Goal: Task Accomplishment & Management: Manage account settings

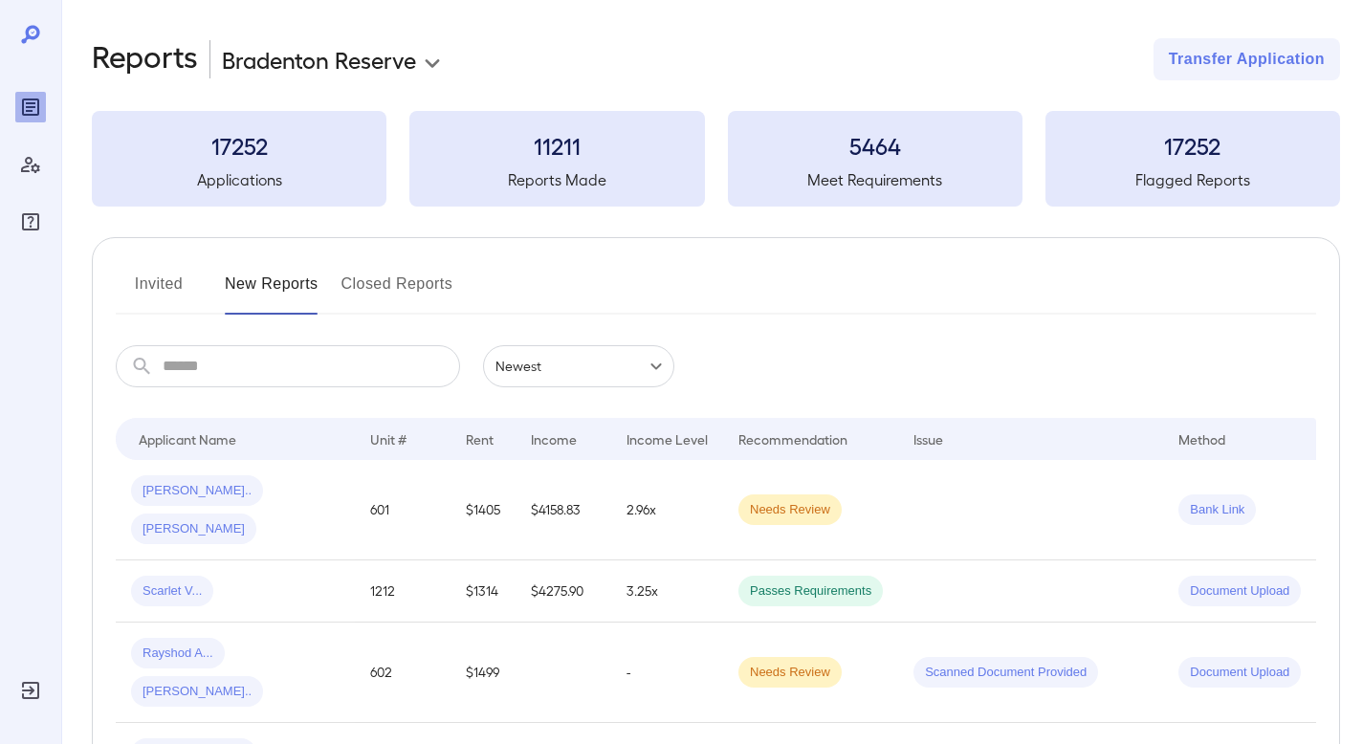
click at [170, 276] on button "Invited" at bounding box center [159, 292] width 86 height 46
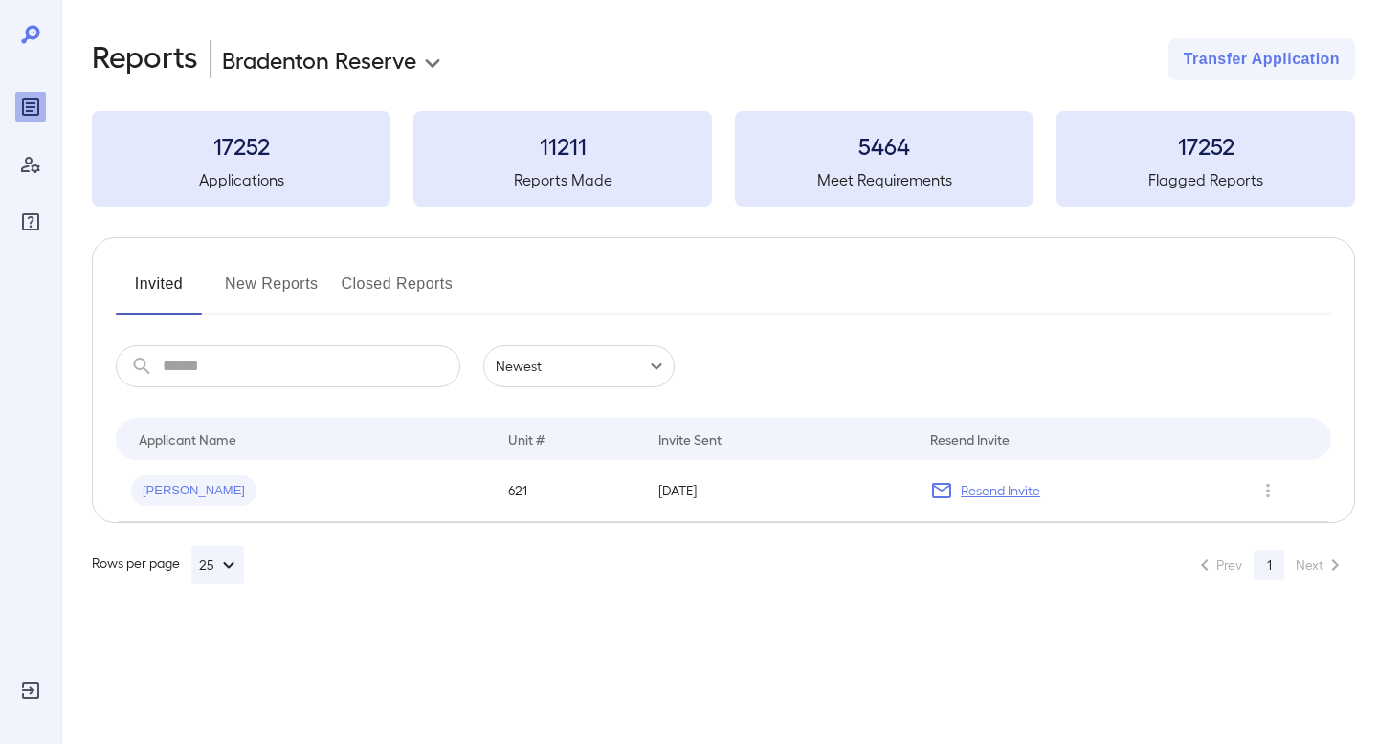
click at [282, 287] on button "New Reports" at bounding box center [272, 292] width 94 height 46
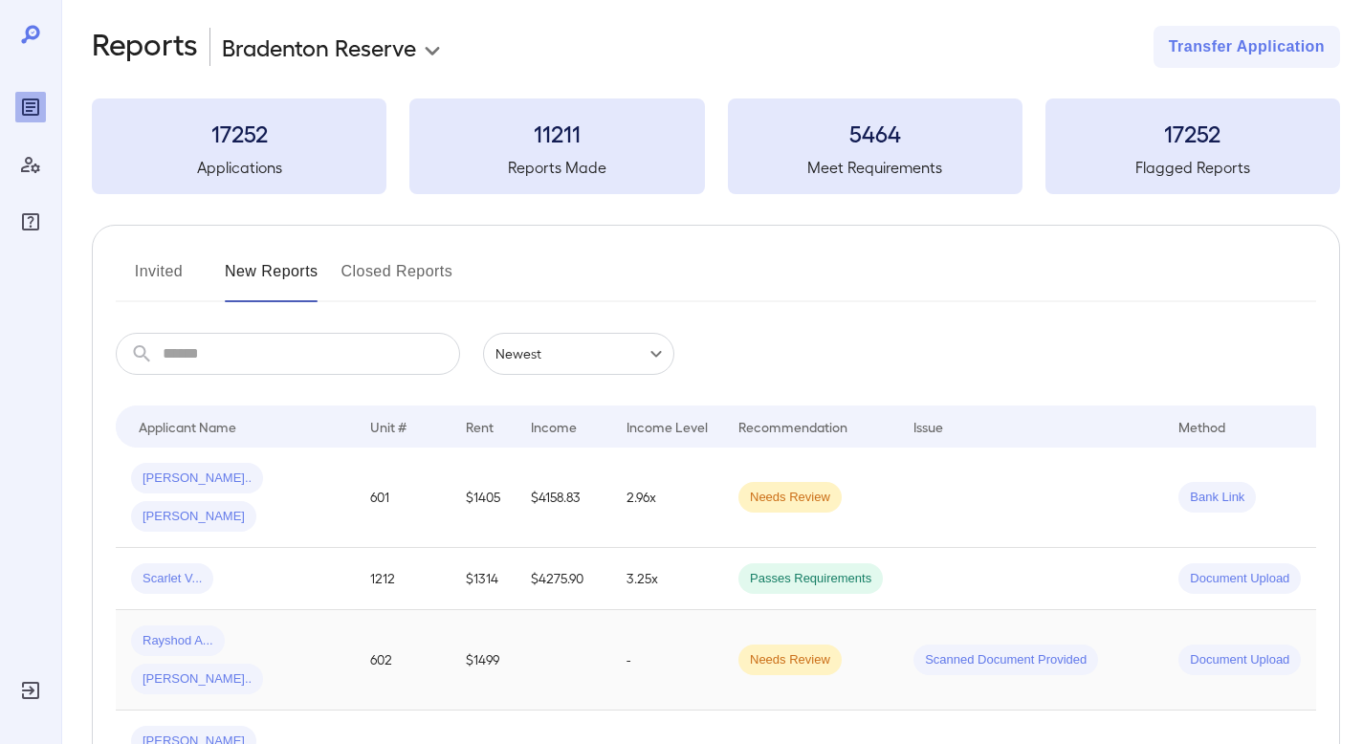
scroll to position [13, 0]
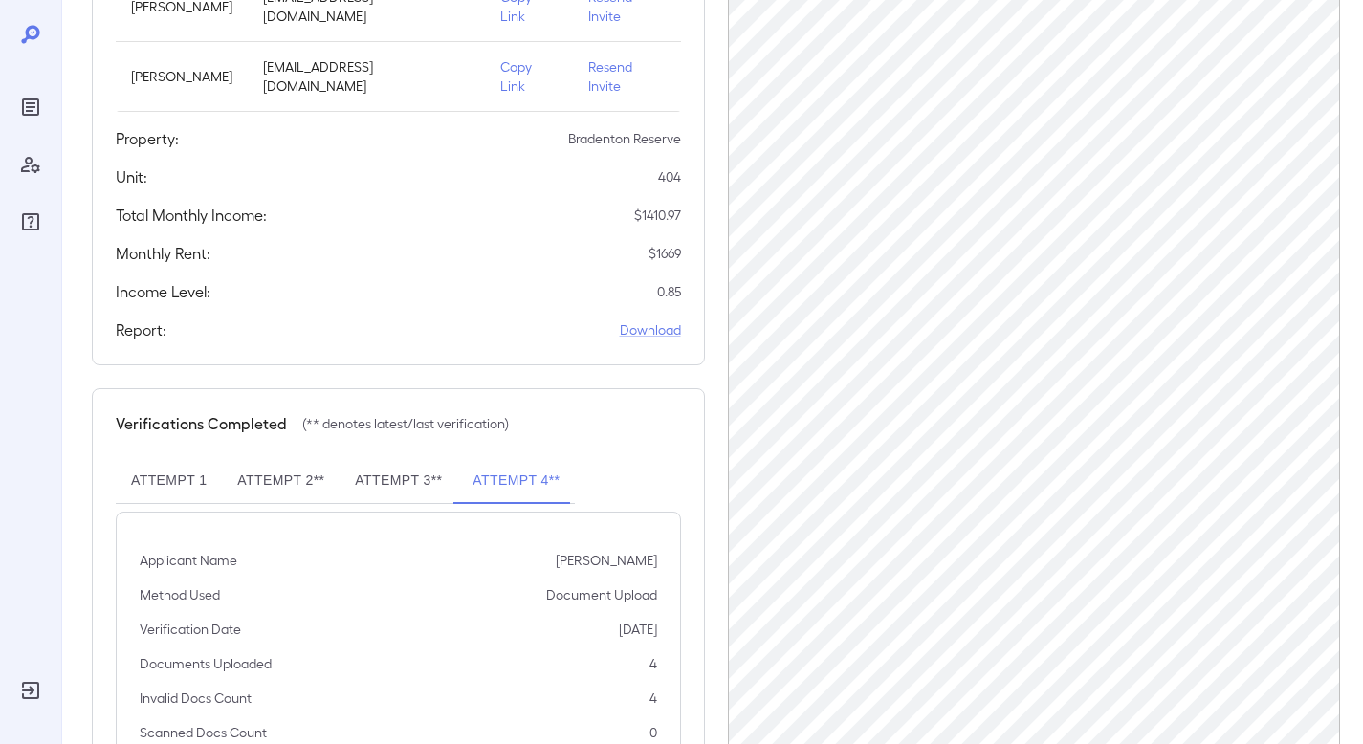
scroll to position [478, 0]
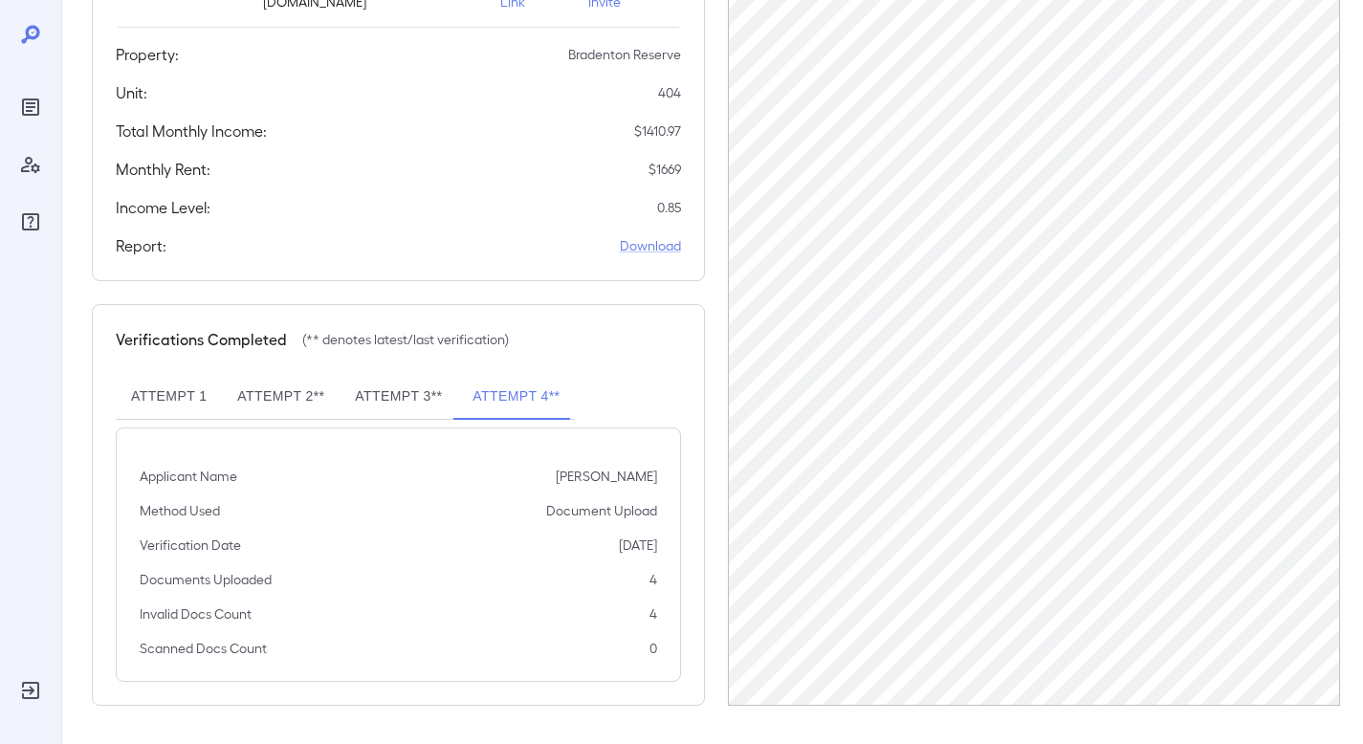
click at [411, 404] on button "Attempt 3**" at bounding box center [399, 397] width 118 height 46
click at [373, 390] on button "Attempt 3**" at bounding box center [399, 397] width 118 height 46
click at [288, 410] on button "Attempt 2**" at bounding box center [281, 397] width 118 height 46
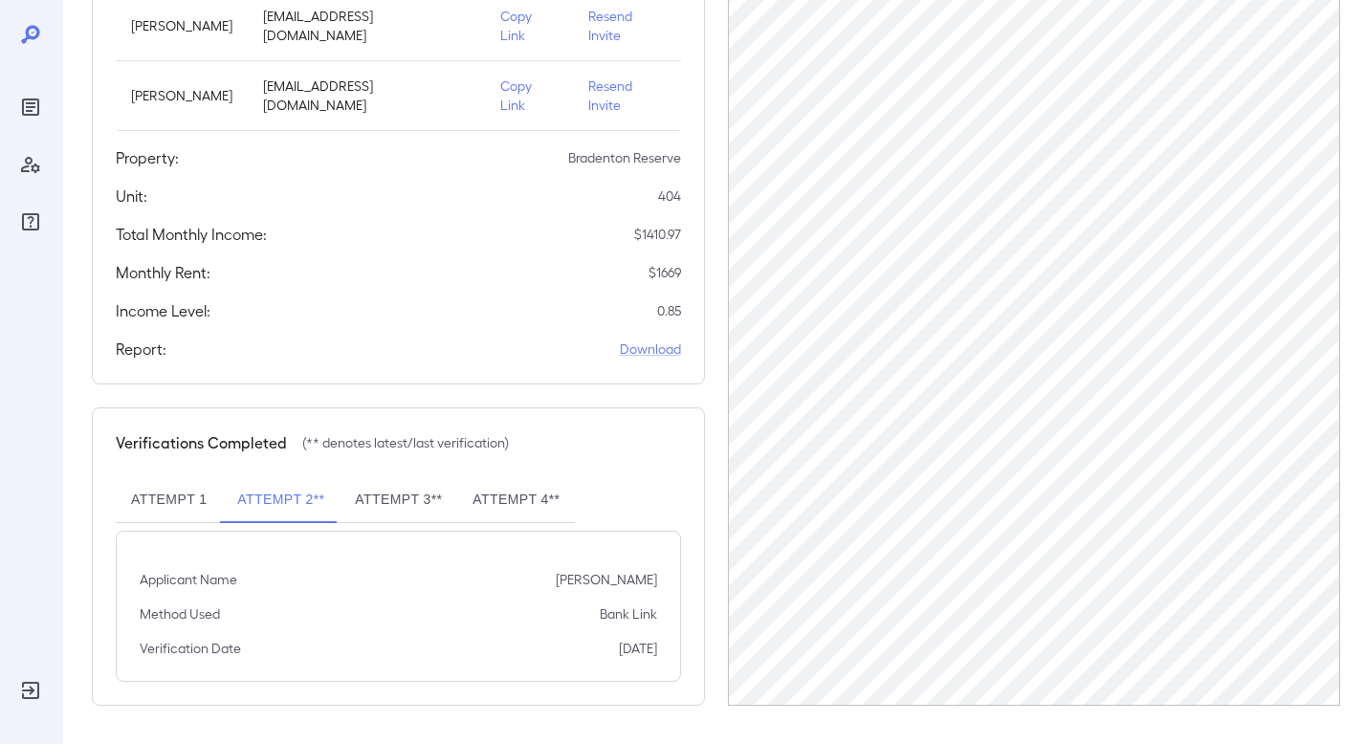
click at [155, 505] on button "Attempt 1" at bounding box center [169, 500] width 106 height 46
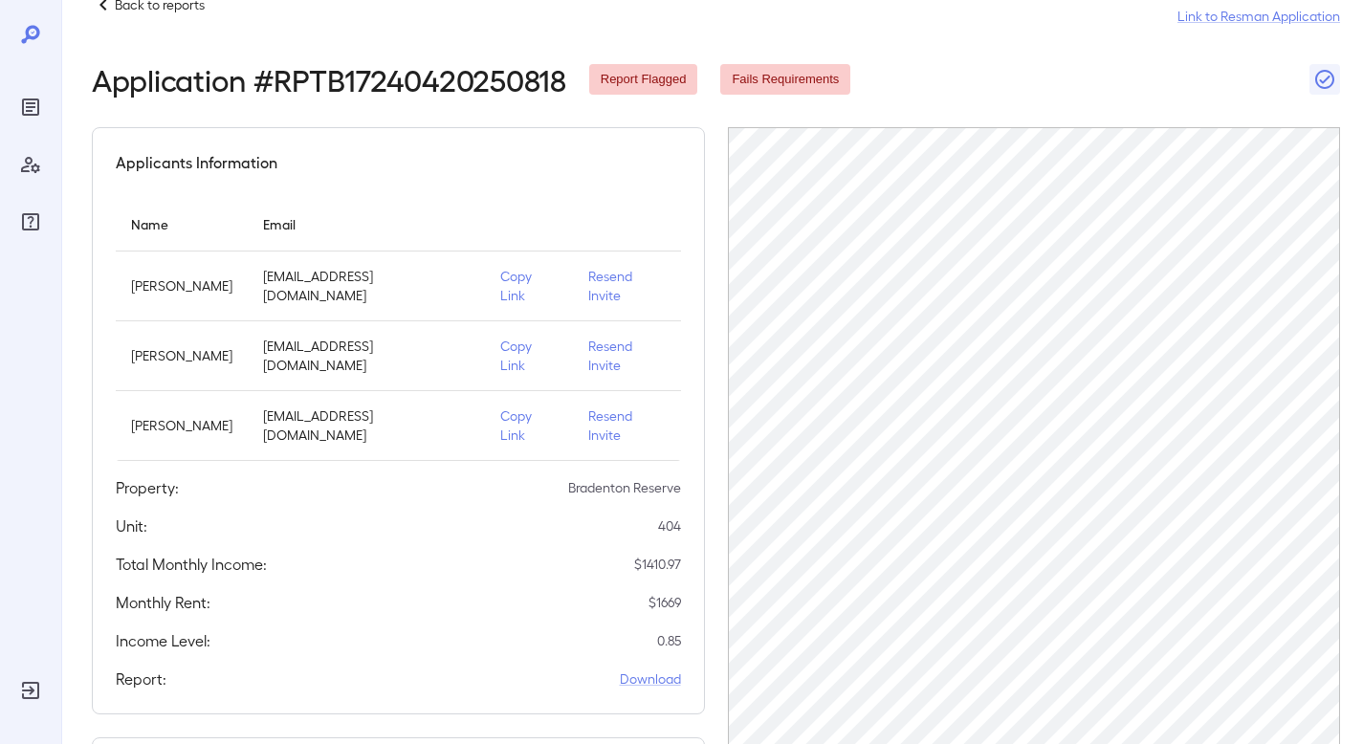
scroll to position [0, 0]
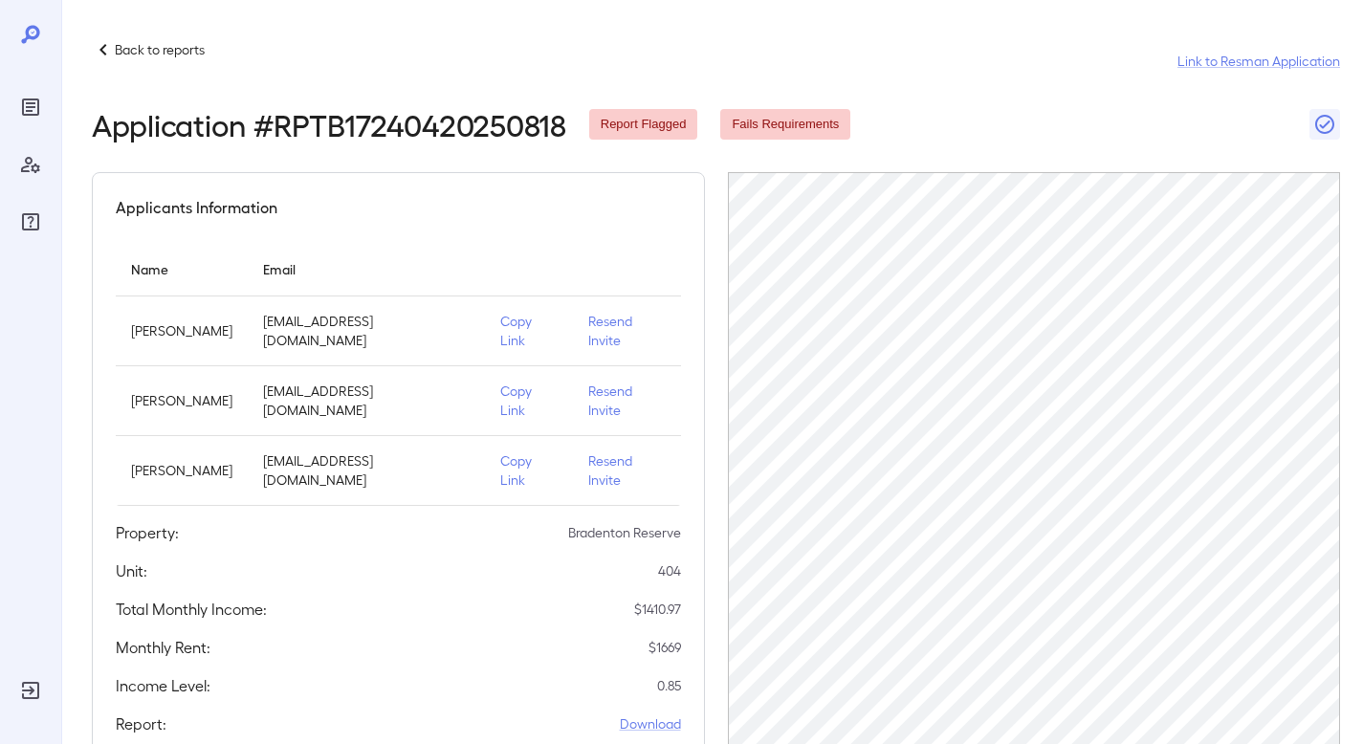
click at [605, 405] on p "Resend Invite" at bounding box center [627, 401] width 78 height 38
click at [532, 466] on p "Copy Link" at bounding box center [528, 471] width 57 height 38
click at [124, 51] on p "Back to reports" at bounding box center [160, 49] width 90 height 19
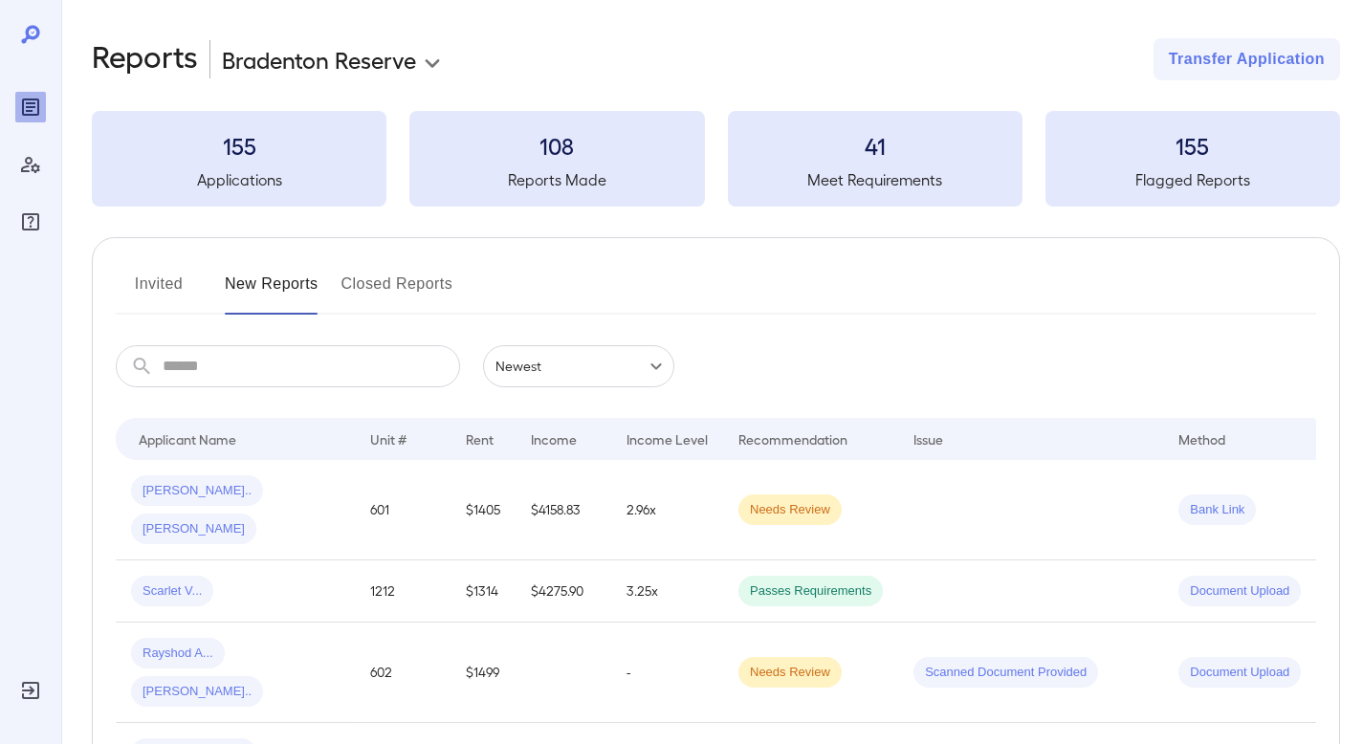
click at [164, 280] on button "Invited" at bounding box center [159, 292] width 86 height 46
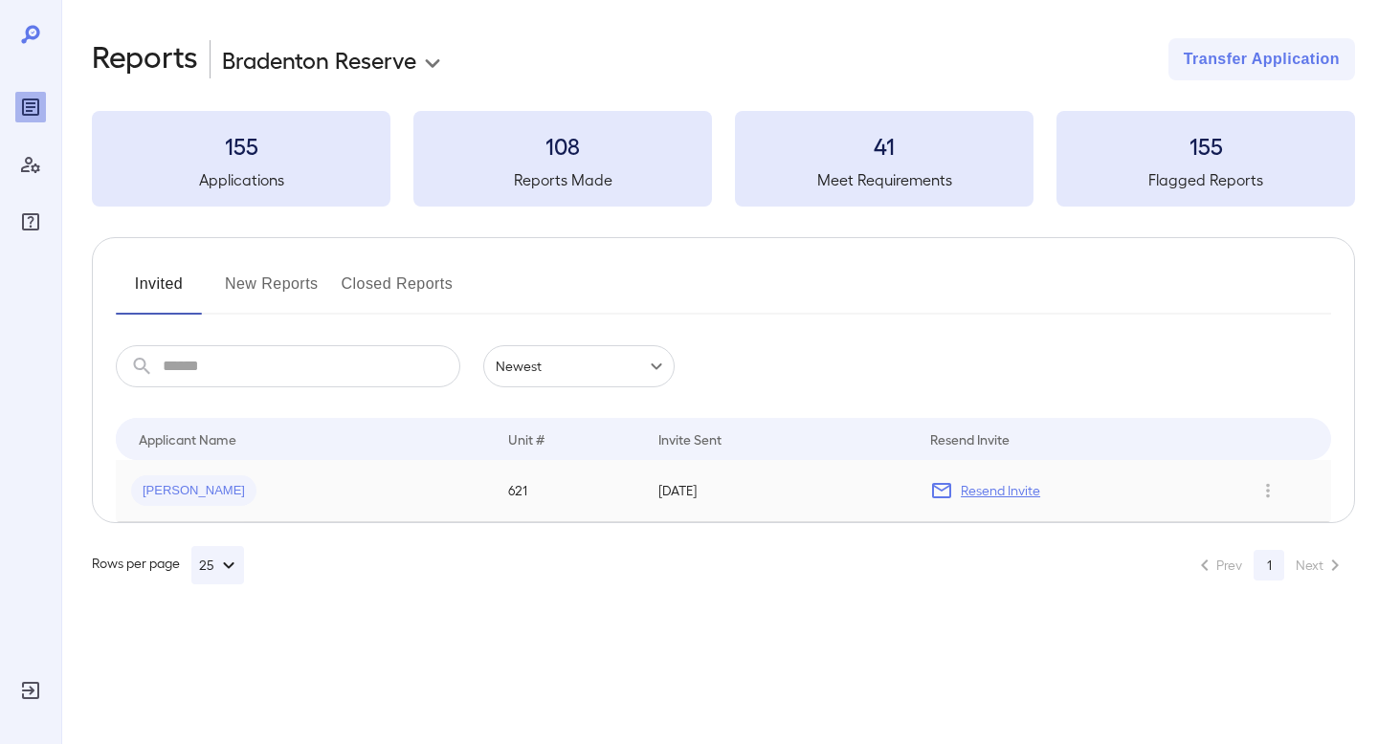
click at [1024, 497] on p "Resend Invite" at bounding box center [1000, 490] width 79 height 19
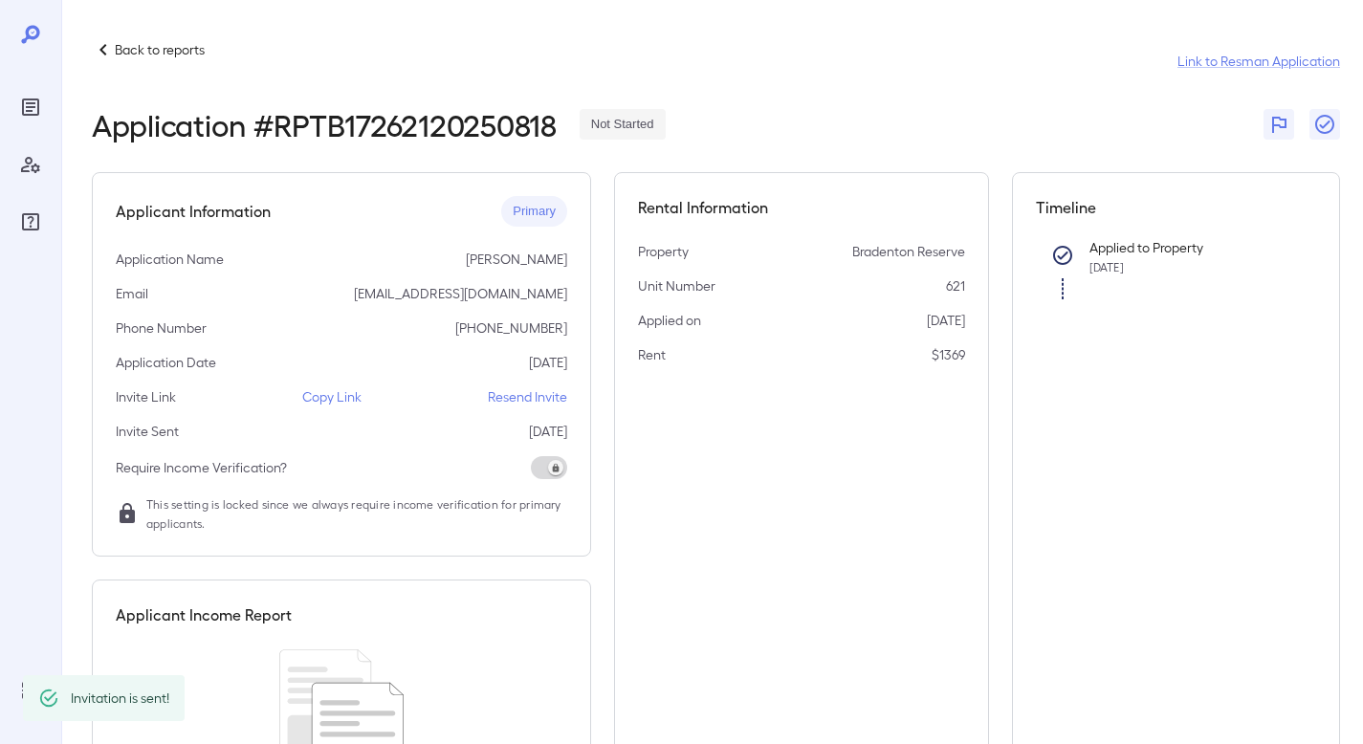
click at [533, 403] on p "Resend Invite" at bounding box center [527, 397] width 79 height 19
click at [151, 48] on p "Back to reports" at bounding box center [160, 49] width 90 height 19
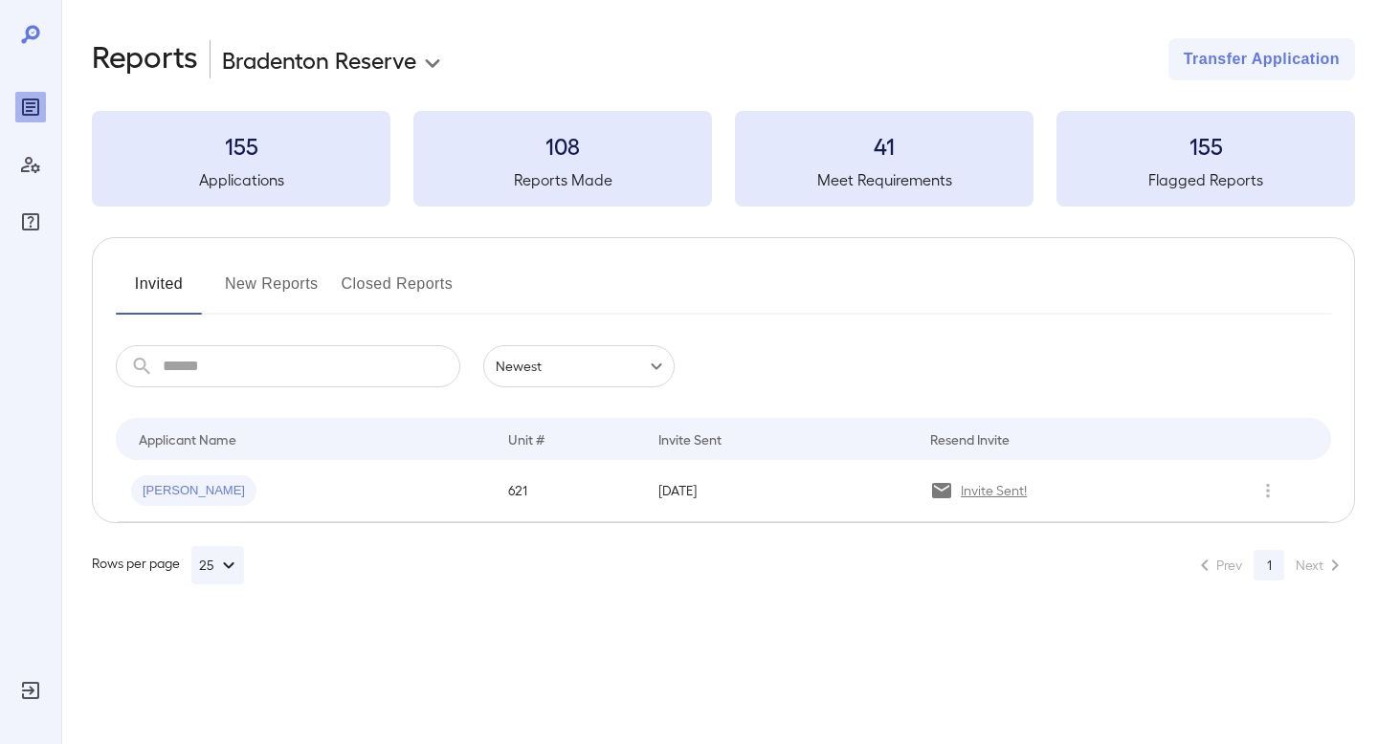
click at [264, 279] on button "New Reports" at bounding box center [272, 292] width 94 height 46
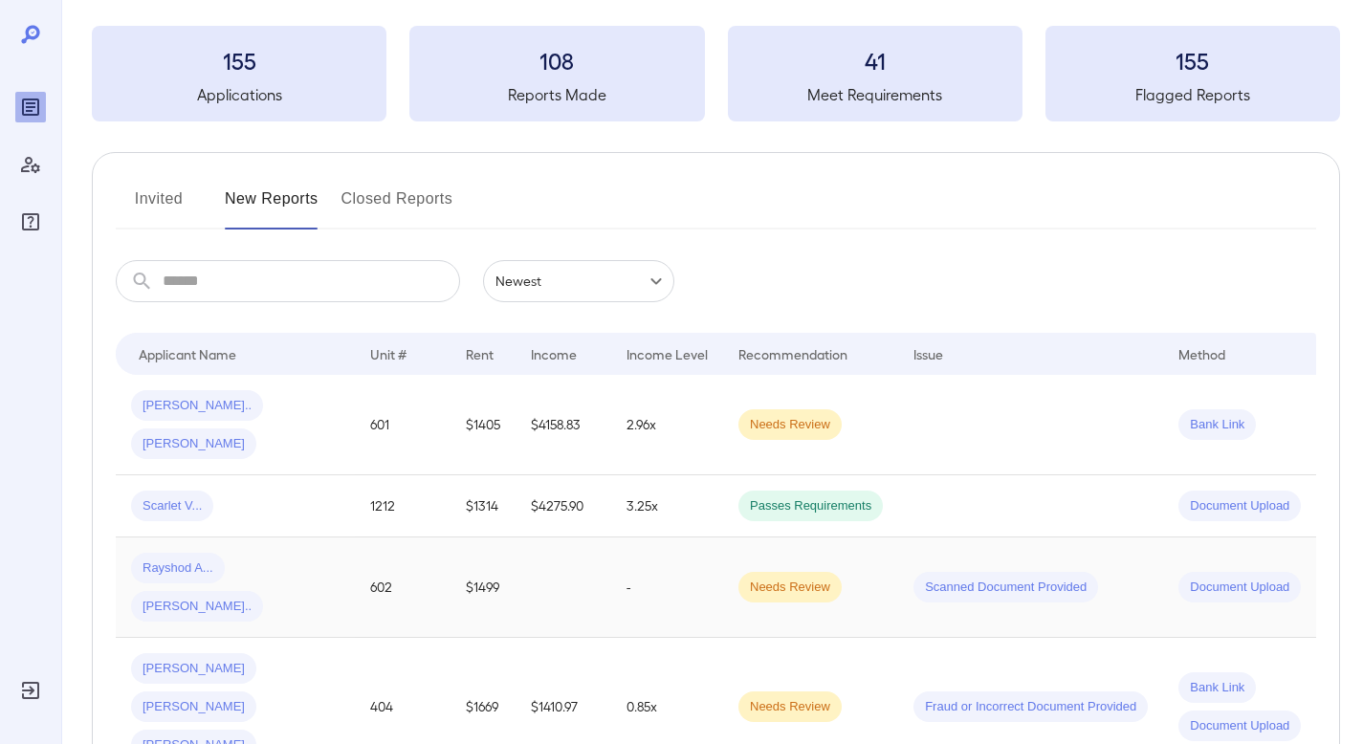
scroll to position [188, 0]
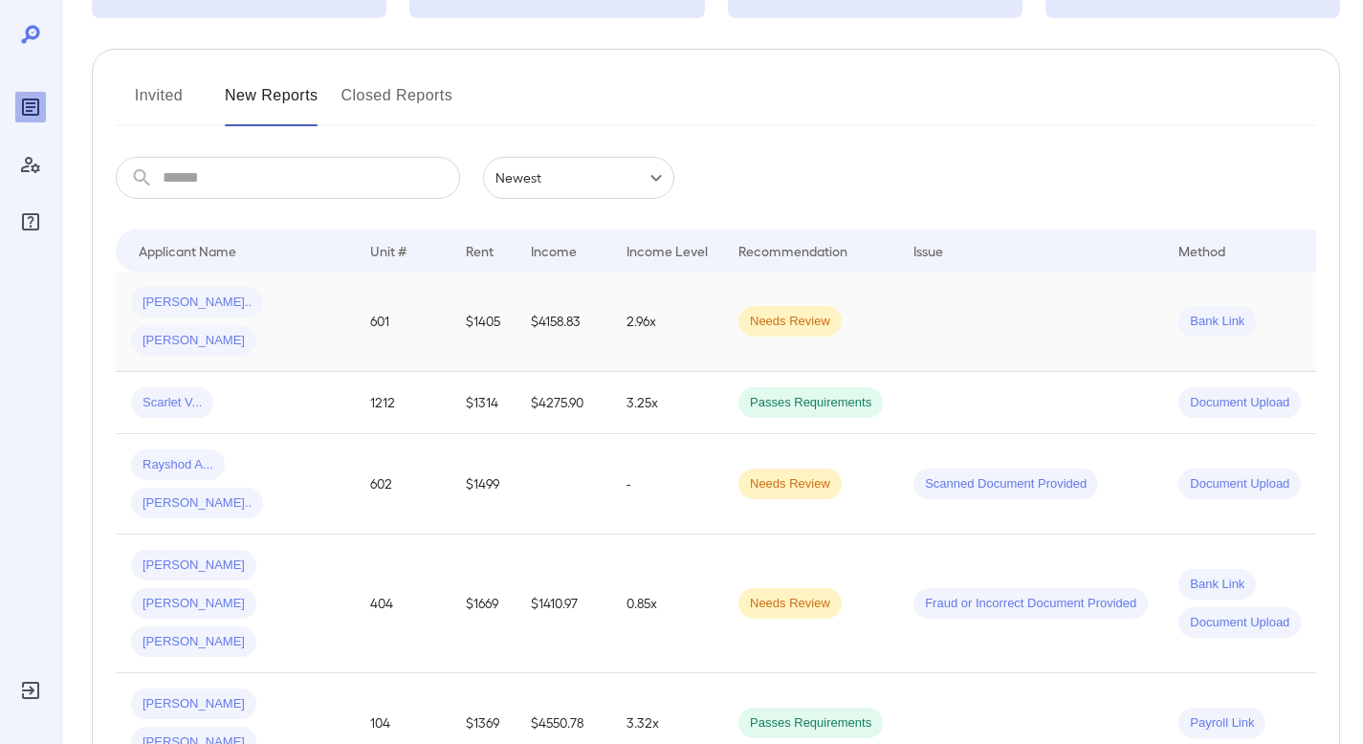
click at [939, 301] on td at bounding box center [1030, 322] width 265 height 100
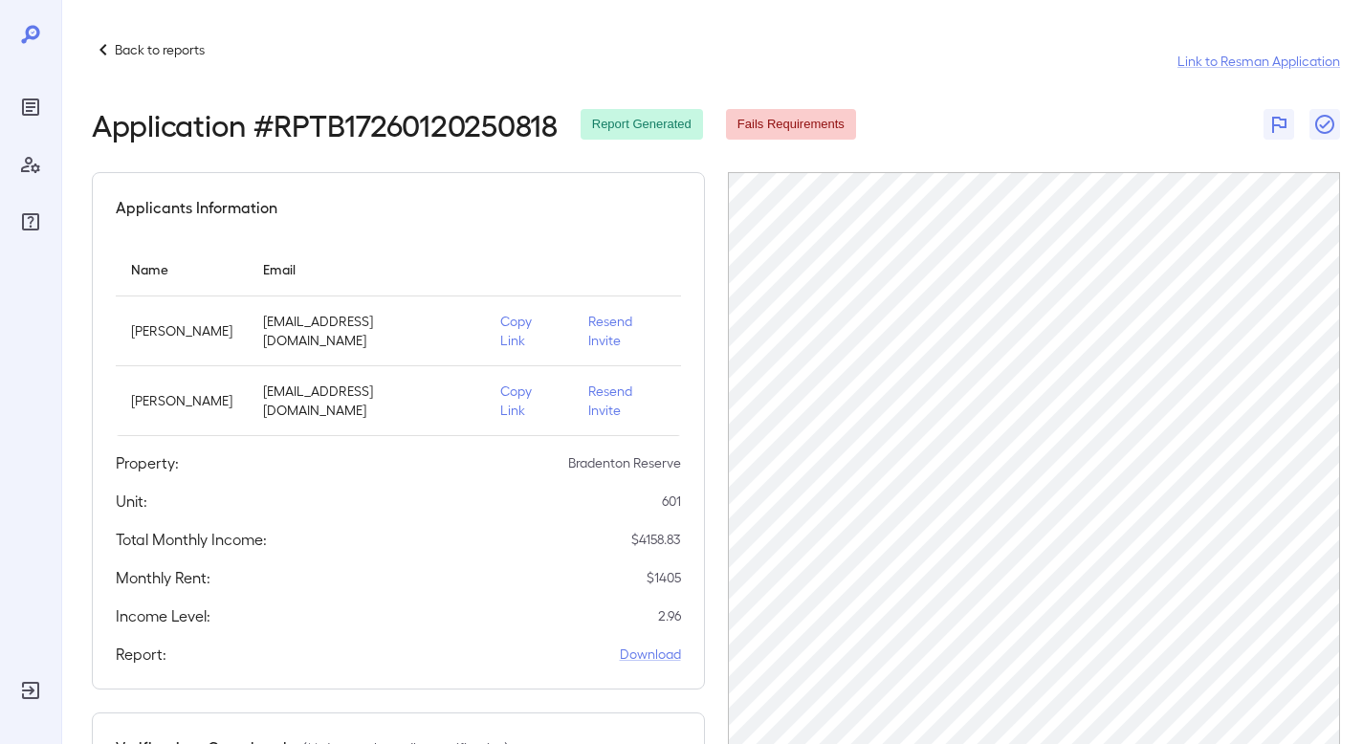
click at [158, 58] on p "Back to reports" at bounding box center [160, 49] width 90 height 19
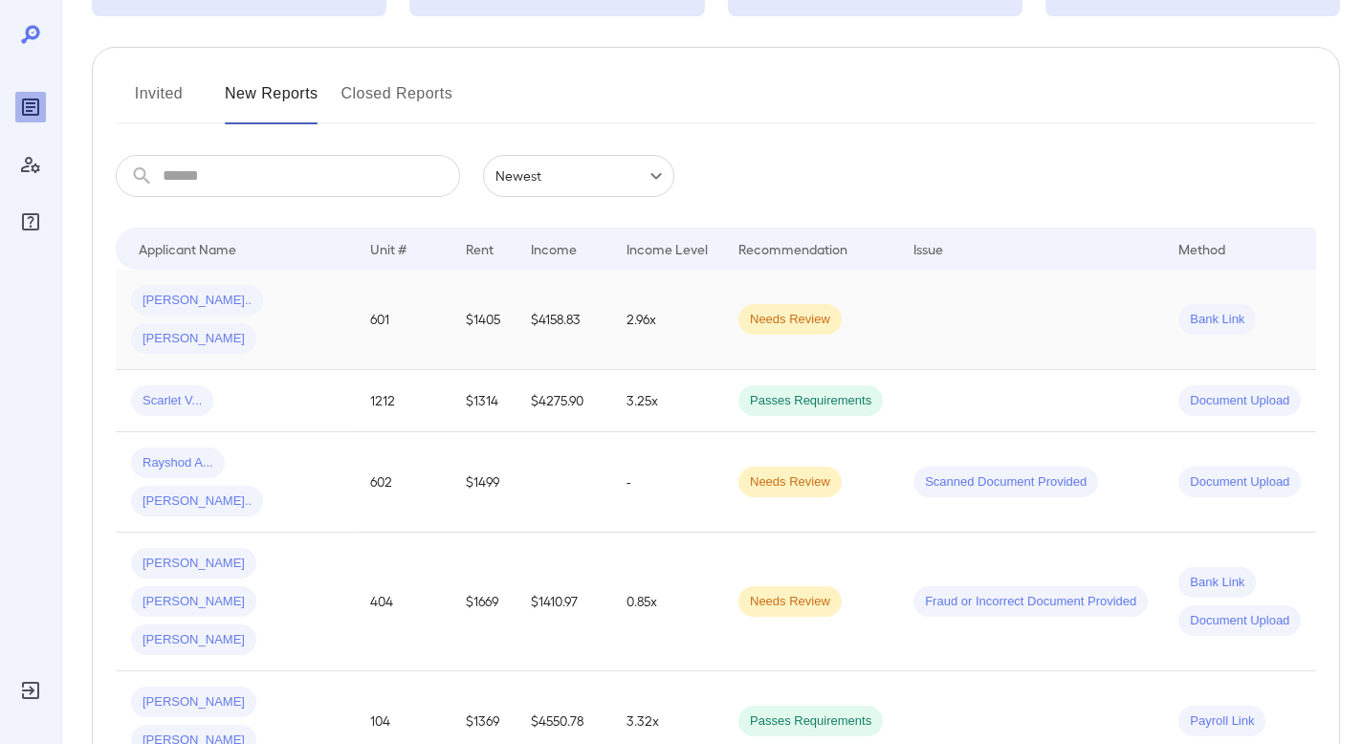
scroll to position [233, 0]
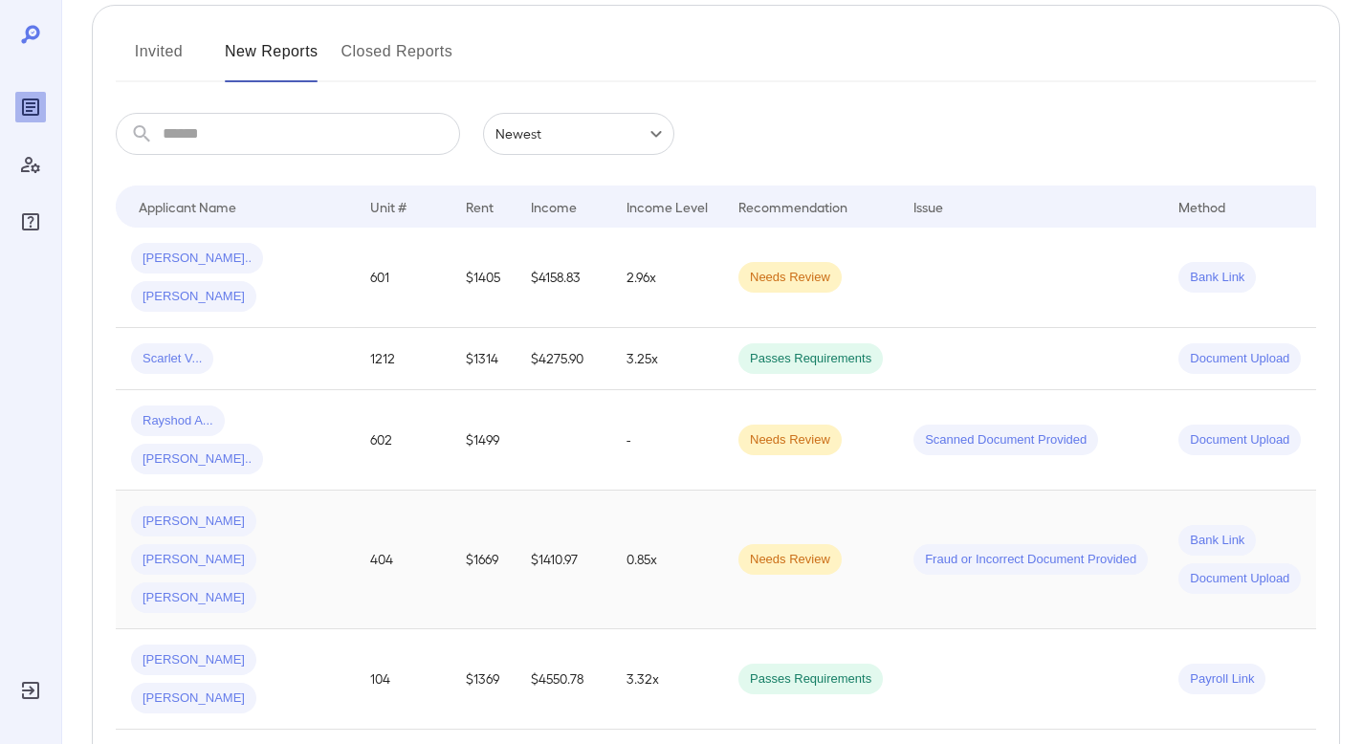
click at [476, 491] on td "$1669" at bounding box center [483, 560] width 65 height 139
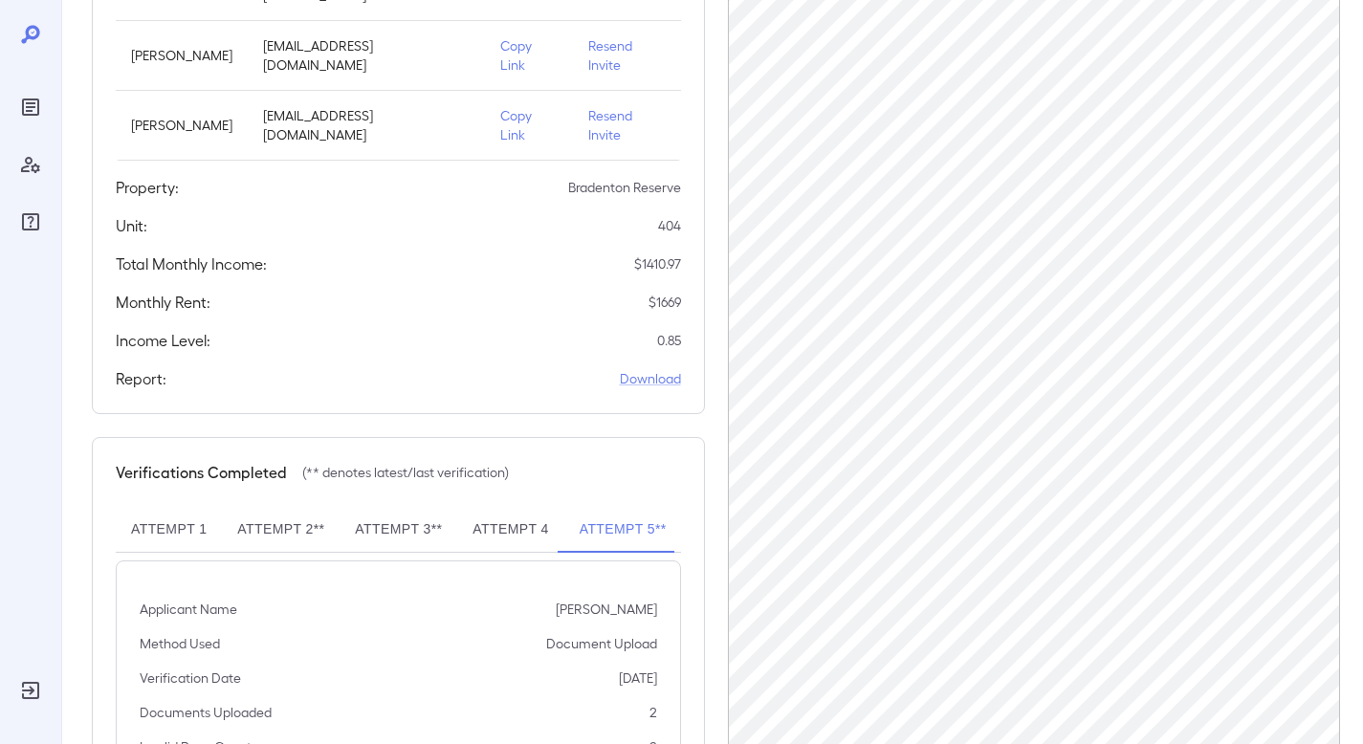
scroll to position [363, 0]
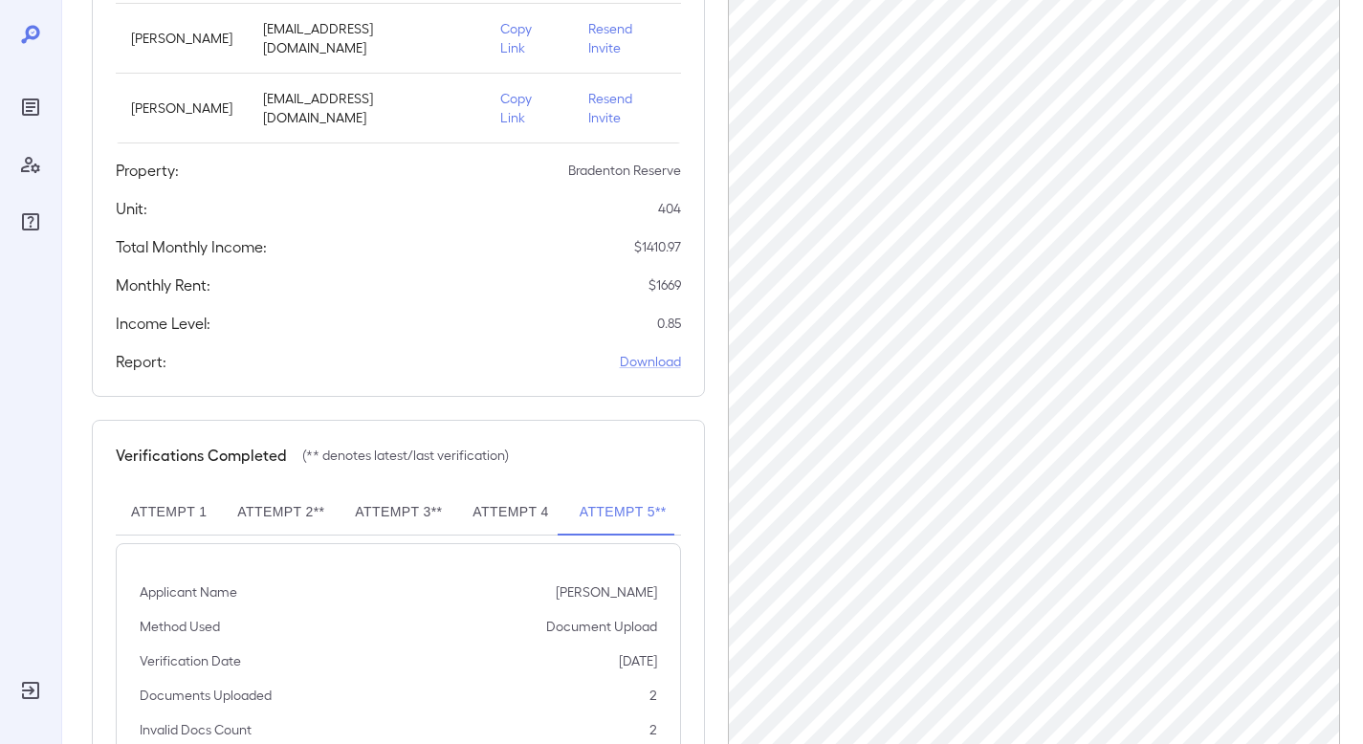
click at [180, 505] on button "Attempt 1" at bounding box center [169, 513] width 106 height 46
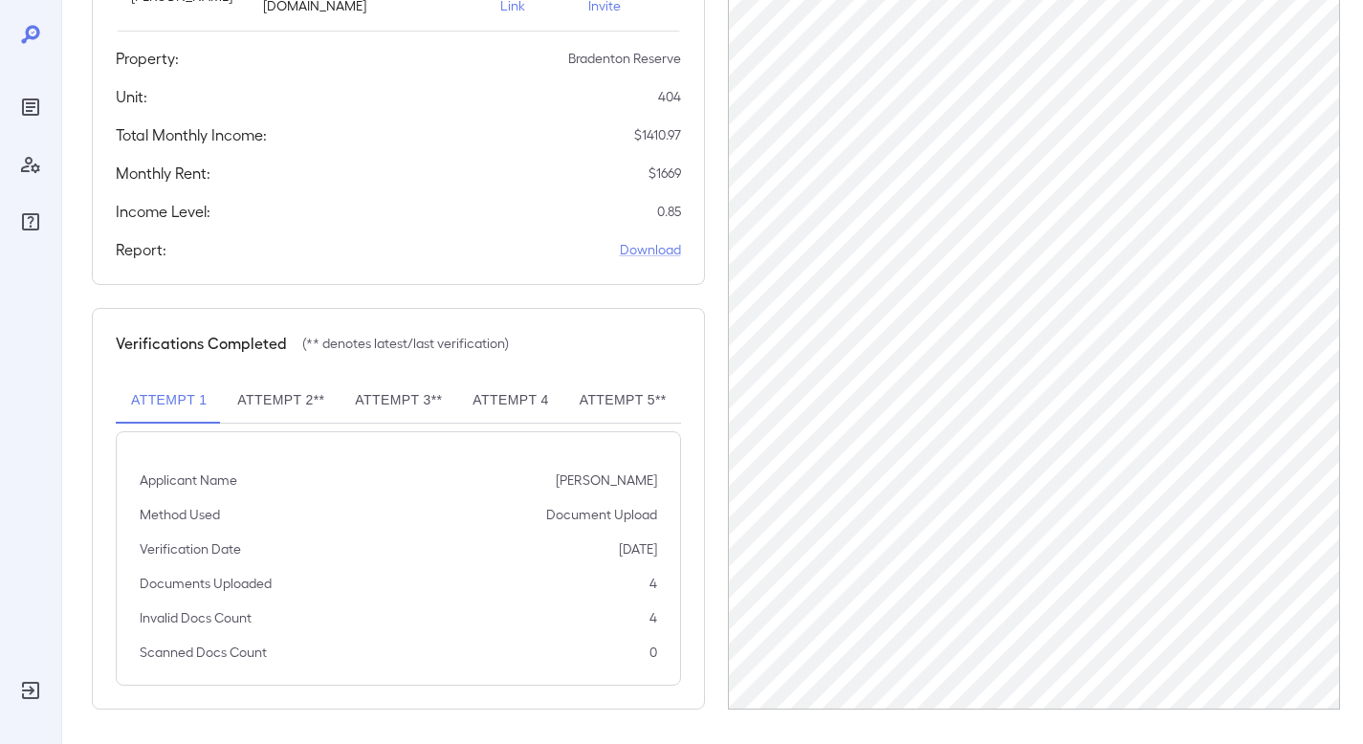
scroll to position [478, 0]
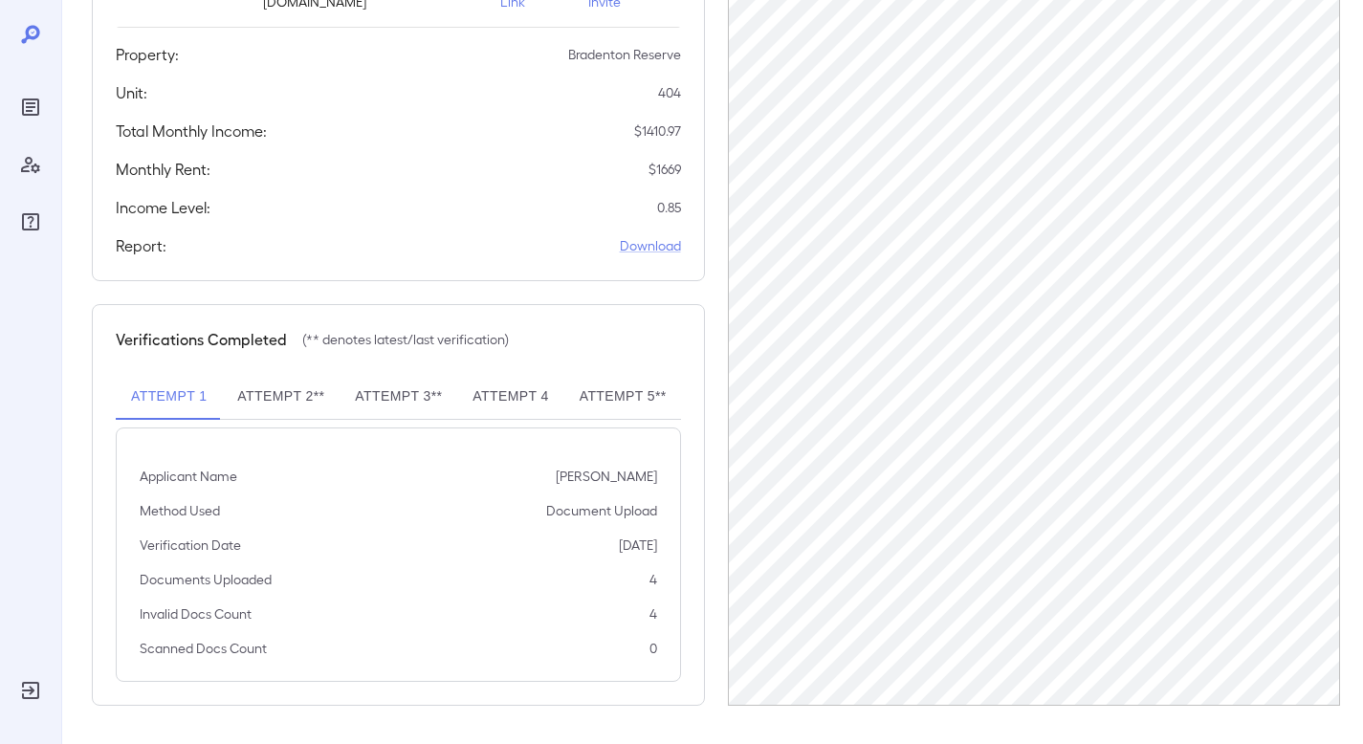
click at [285, 399] on button "Attempt 2**" at bounding box center [281, 397] width 118 height 46
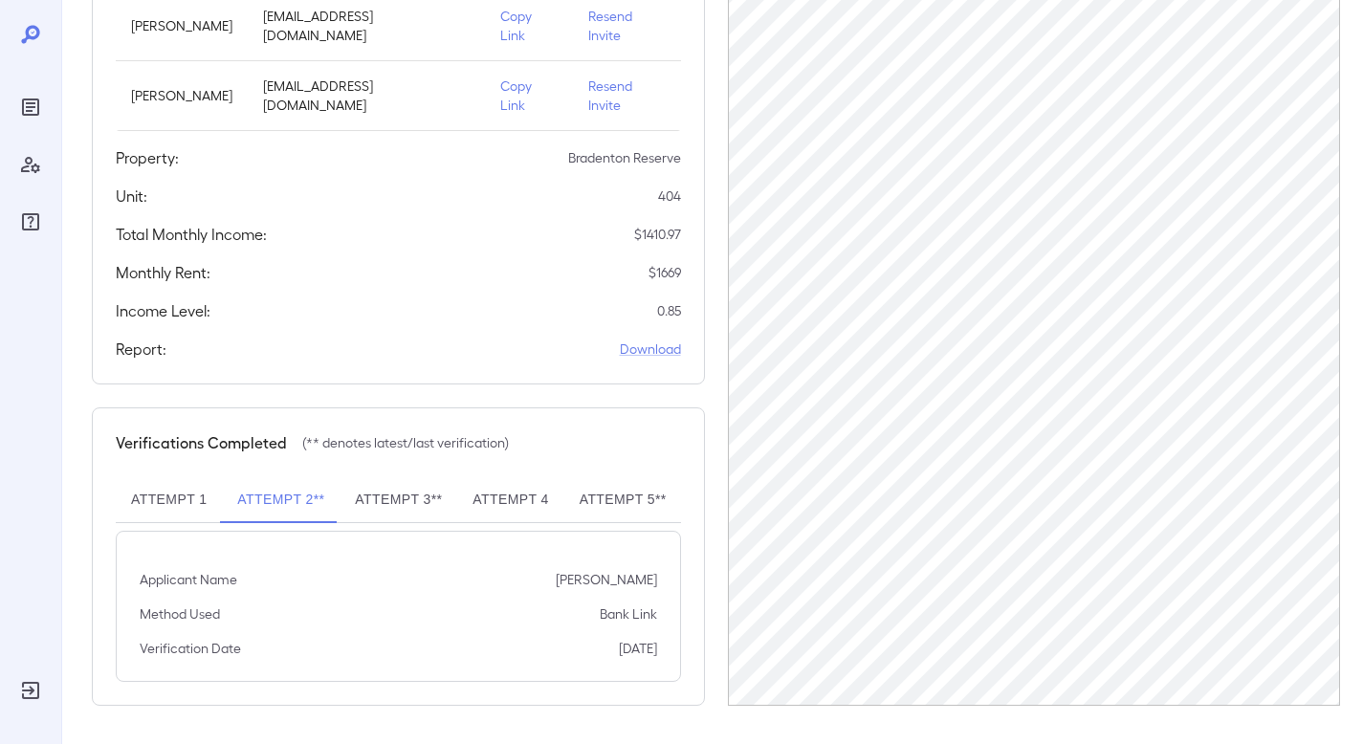
click at [404, 492] on button "Attempt 3**" at bounding box center [399, 500] width 118 height 46
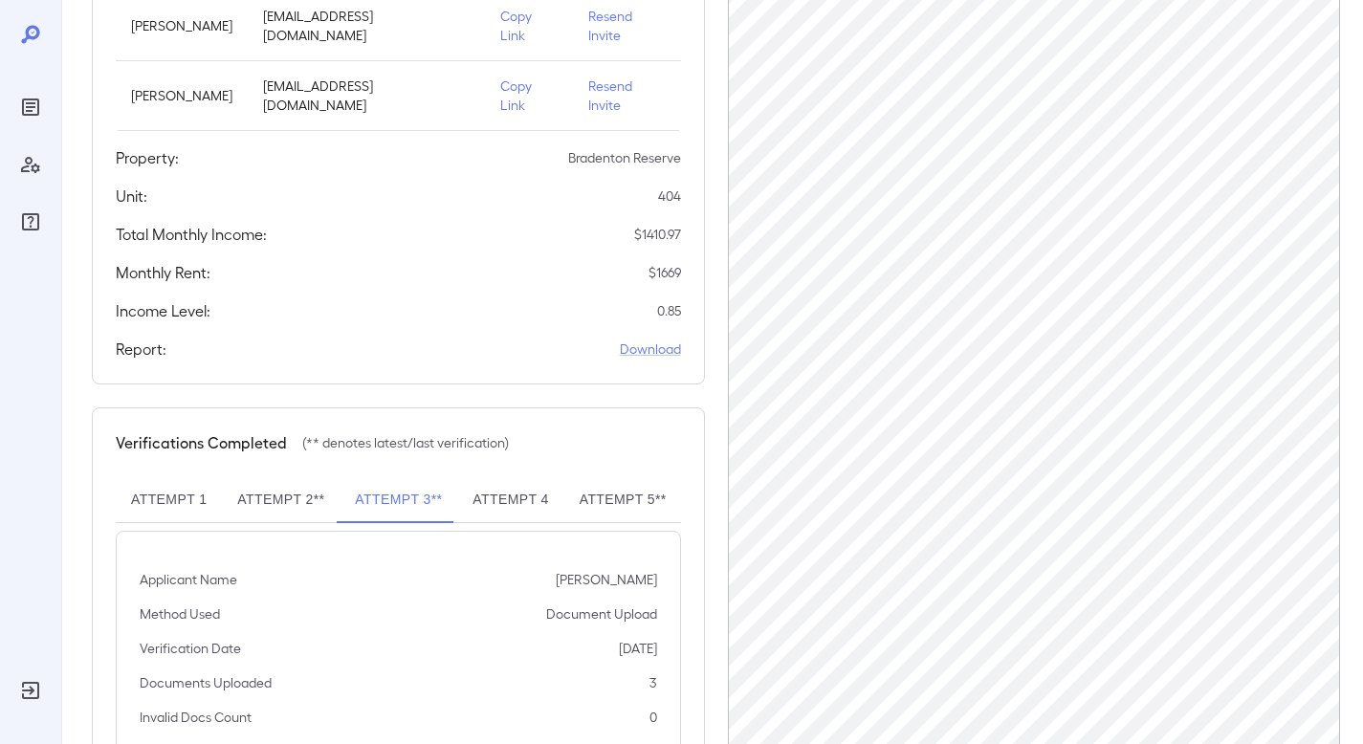
click at [510, 509] on button "Attempt 4" at bounding box center [510, 500] width 106 height 46
click at [587, 509] on button "Attempt 5**" at bounding box center [624, 500] width 118 height 46
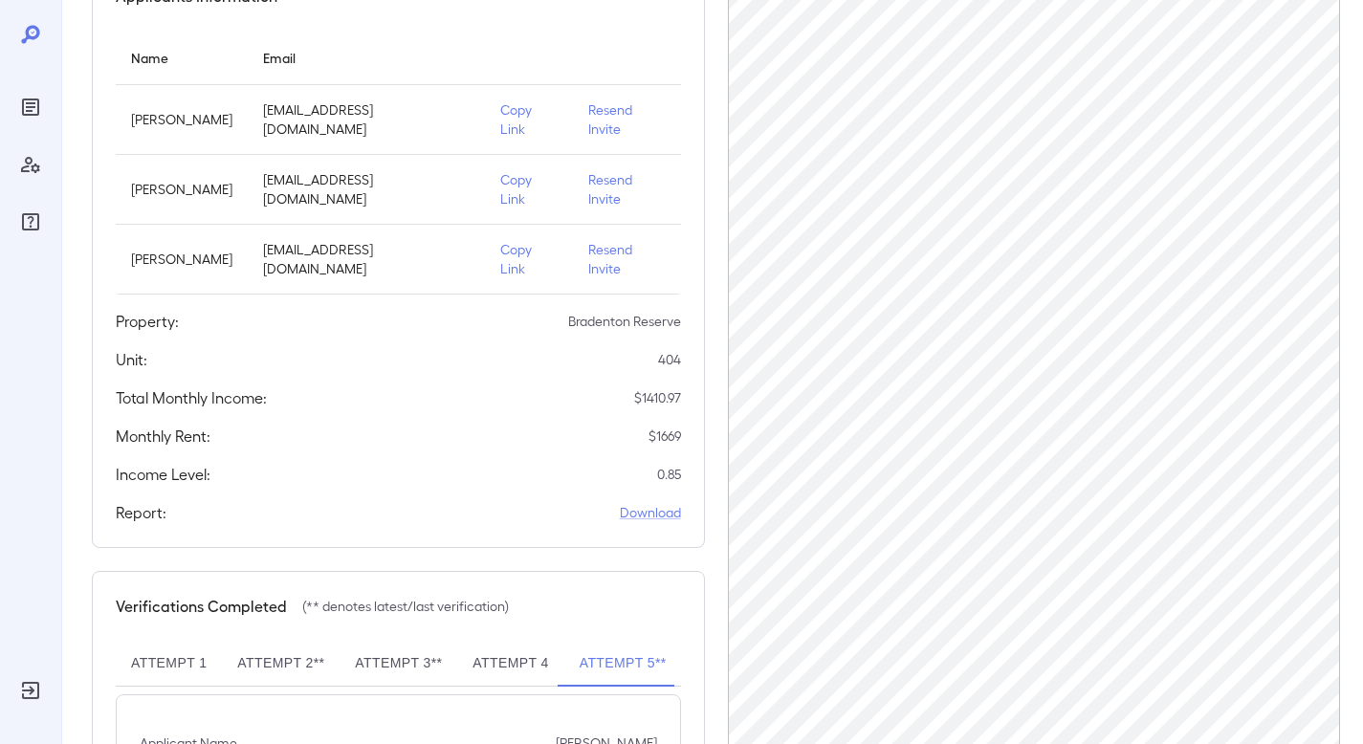
scroll to position [0, 0]
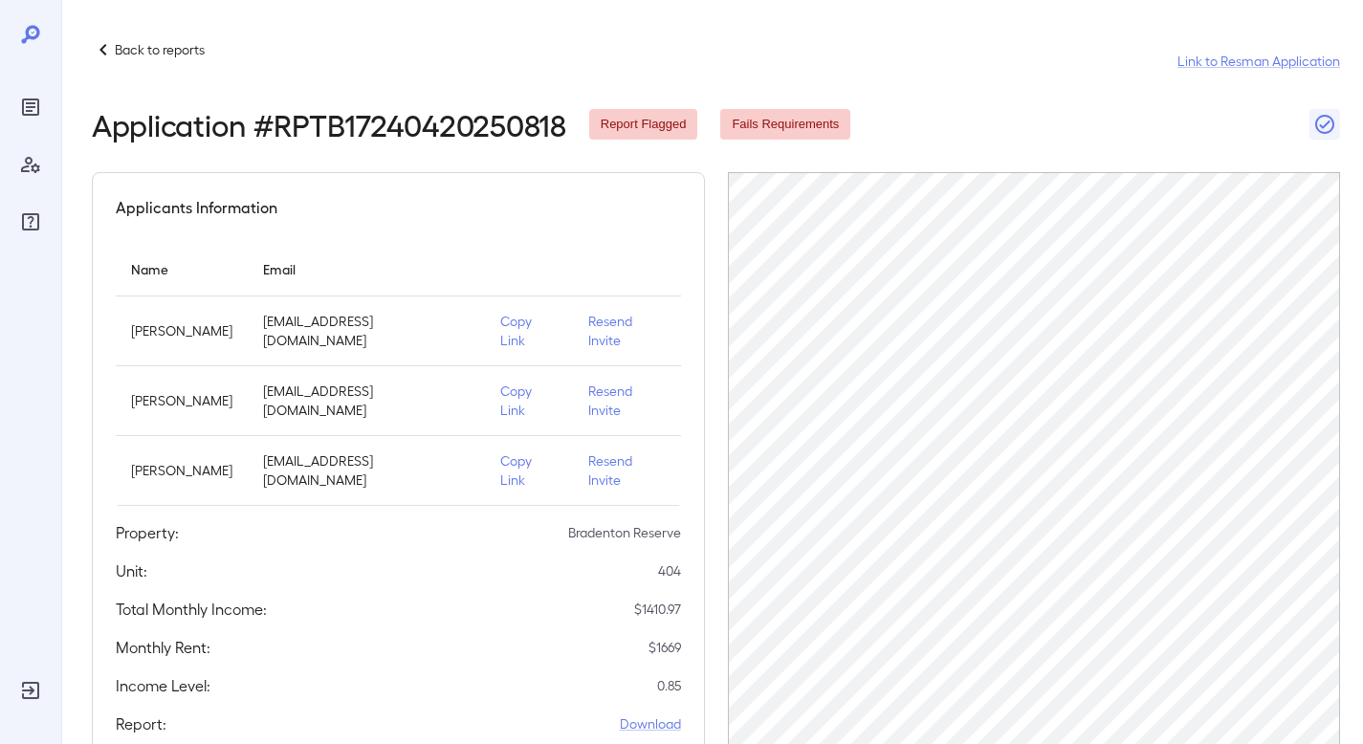
click at [161, 55] on p "Back to reports" at bounding box center [160, 49] width 90 height 19
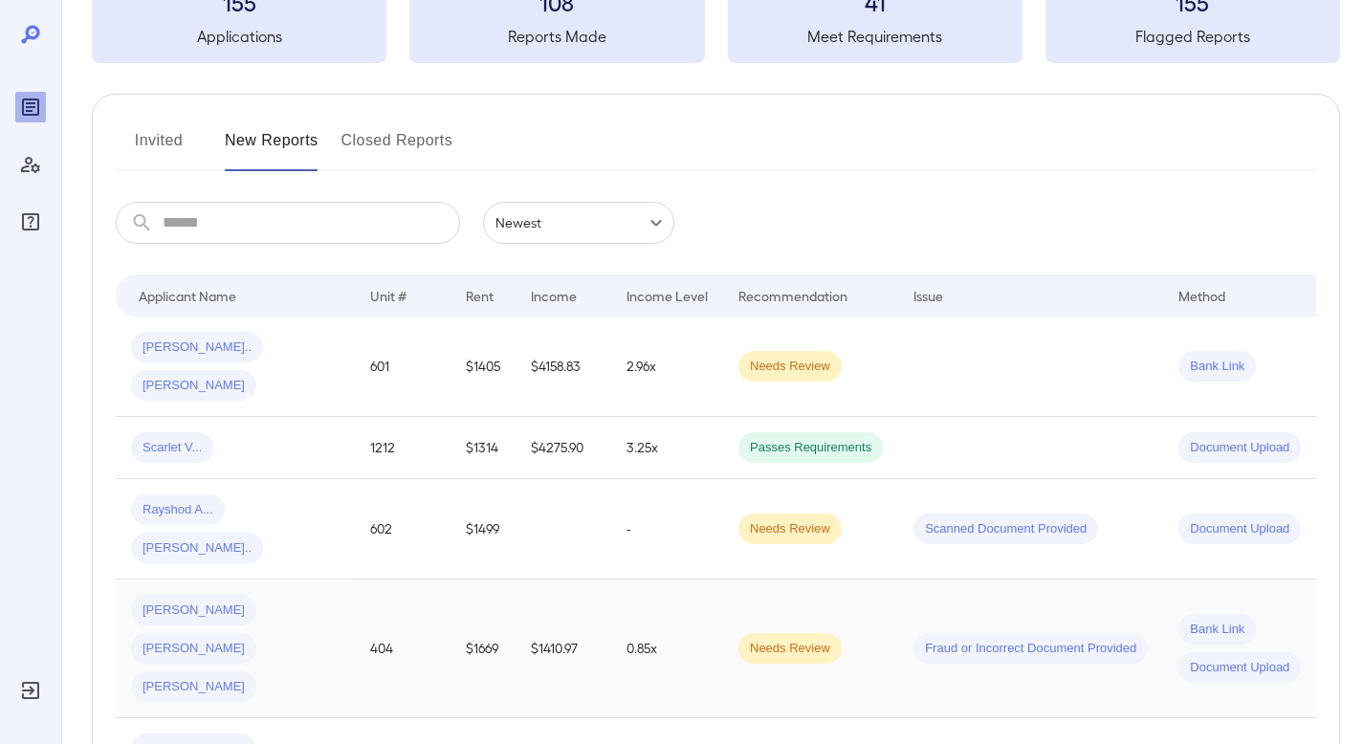
scroll to position [168, 0]
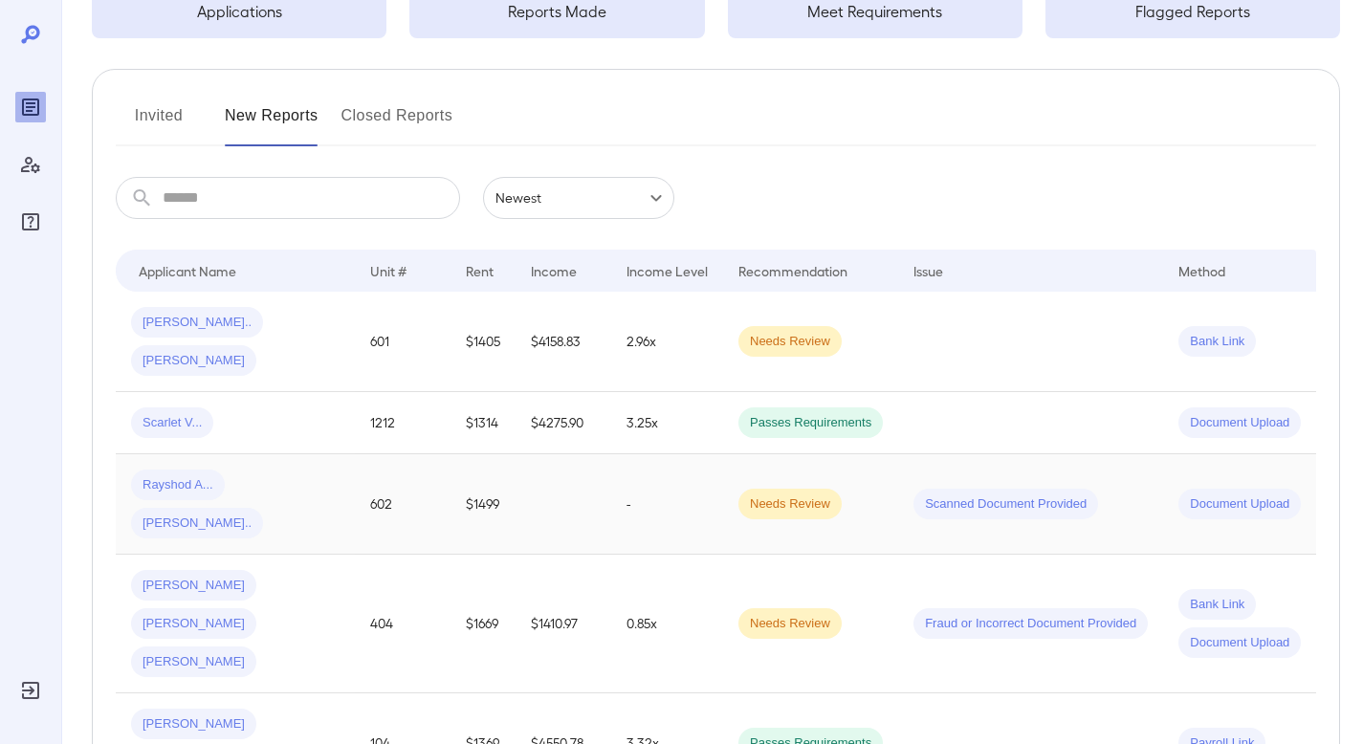
click at [850, 454] on td "Needs Review" at bounding box center [810, 504] width 175 height 100
